Goal: Entertainment & Leisure: Consume media (video, audio)

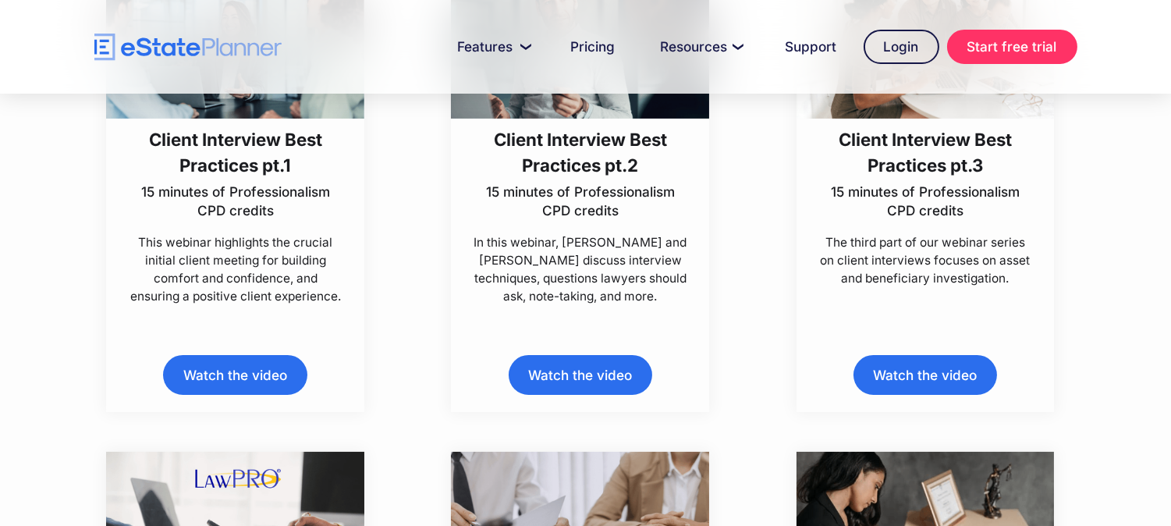
scroll to position [520, 0]
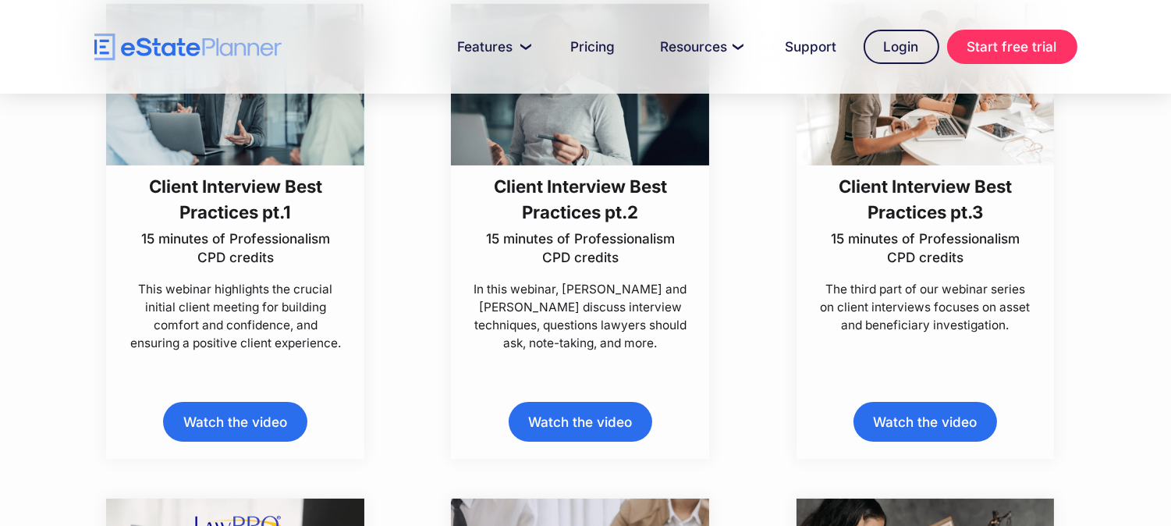
click at [554, 422] on link "Watch the video" at bounding box center [581, 422] width 144 height 40
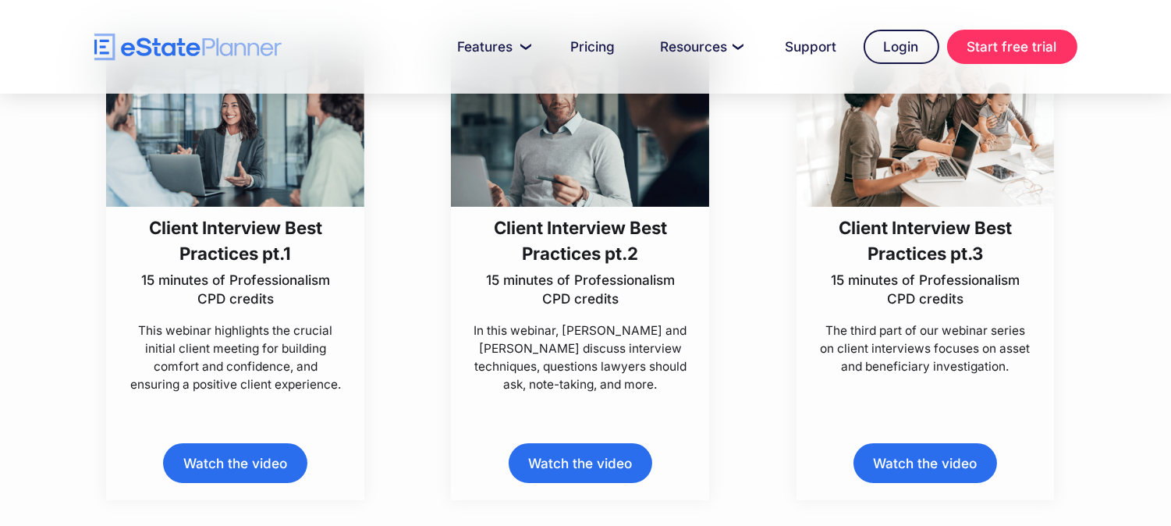
scroll to position [520, 0]
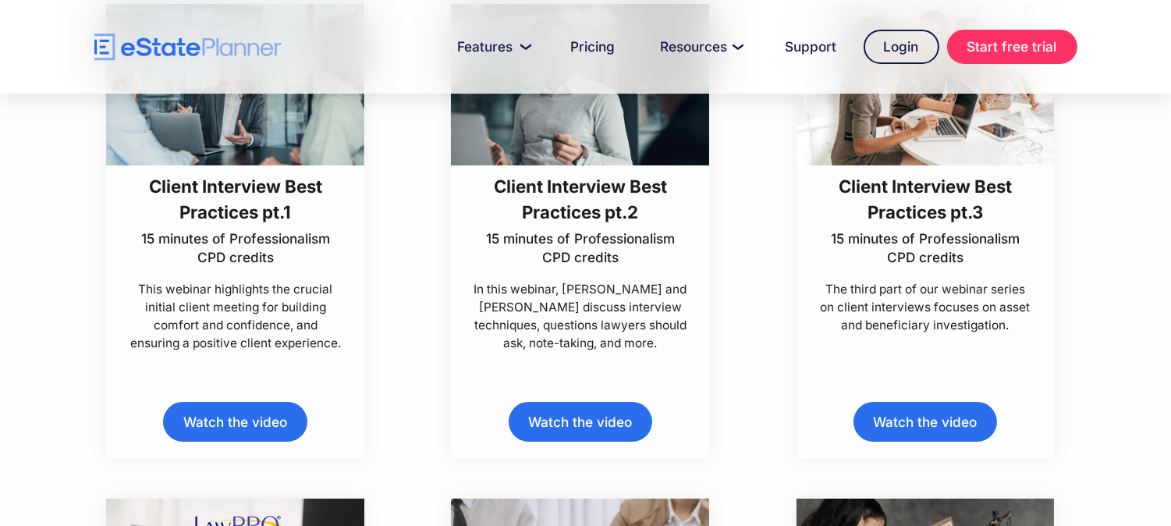
click at [289, 417] on link "Watch the video" at bounding box center [235, 422] width 144 height 40
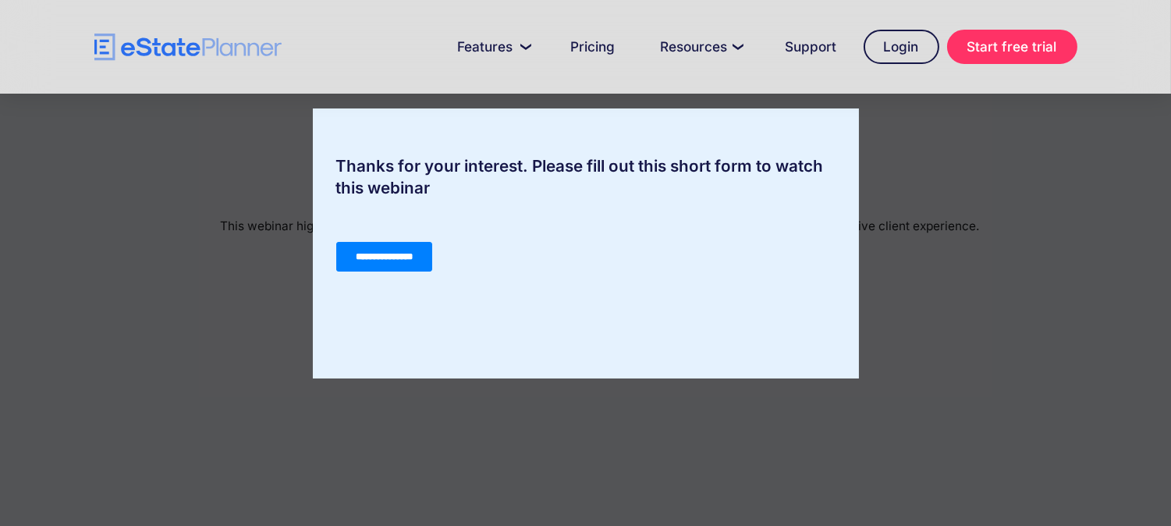
click at [410, 259] on input "**********" at bounding box center [383, 256] width 96 height 30
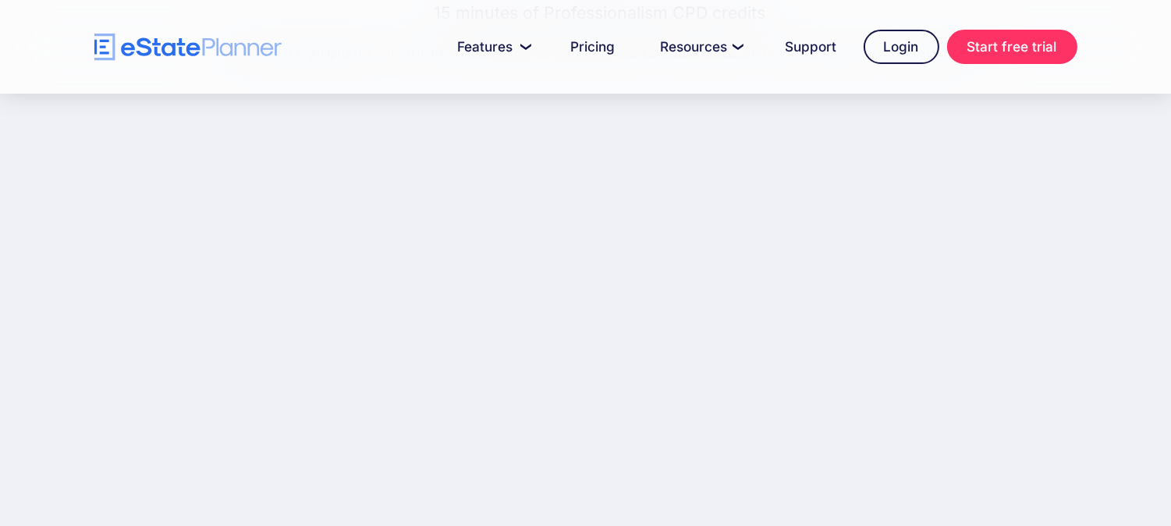
scroll to position [548, 0]
